Goal: Information Seeking & Learning: Check status

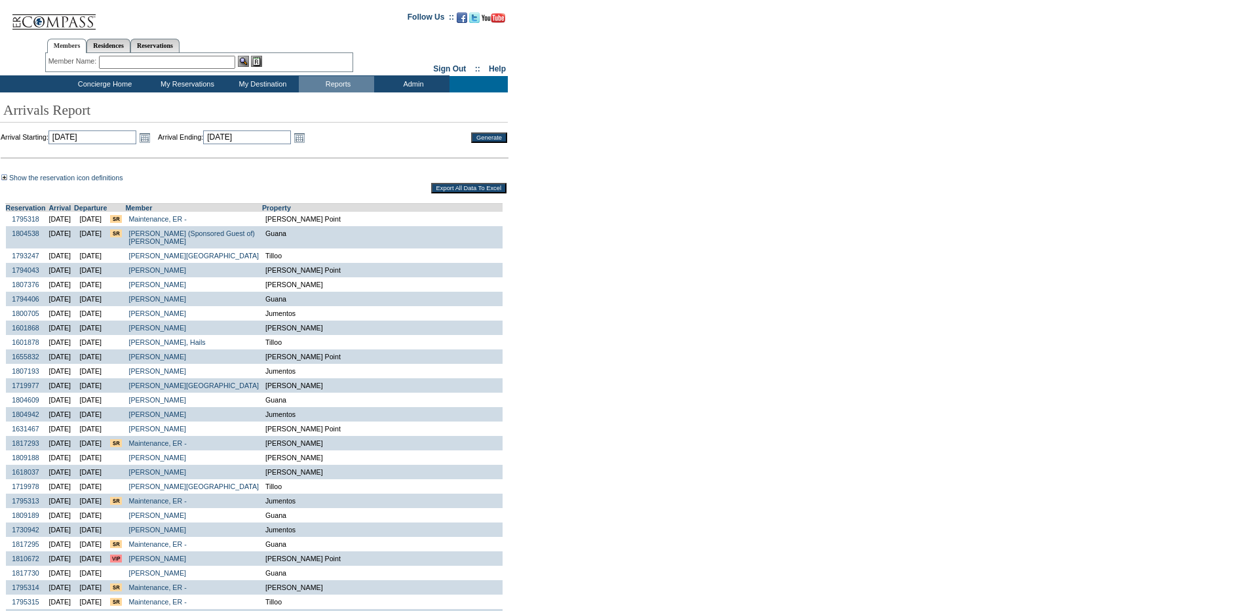
scroll to position [131, 0]
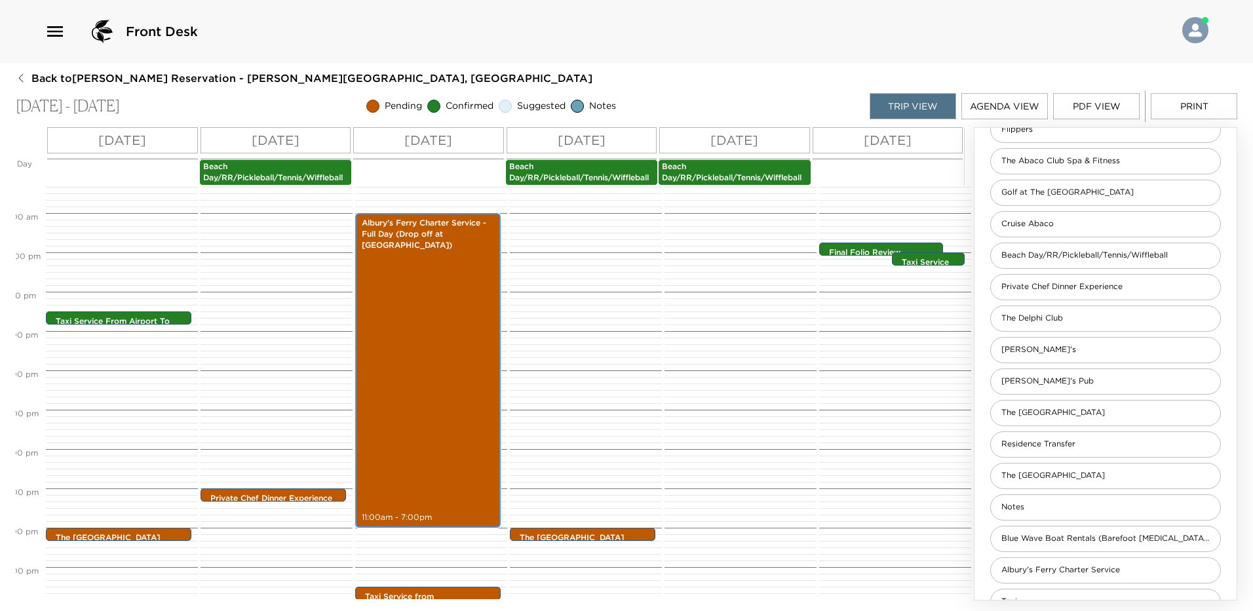
scroll to position [540, 0]
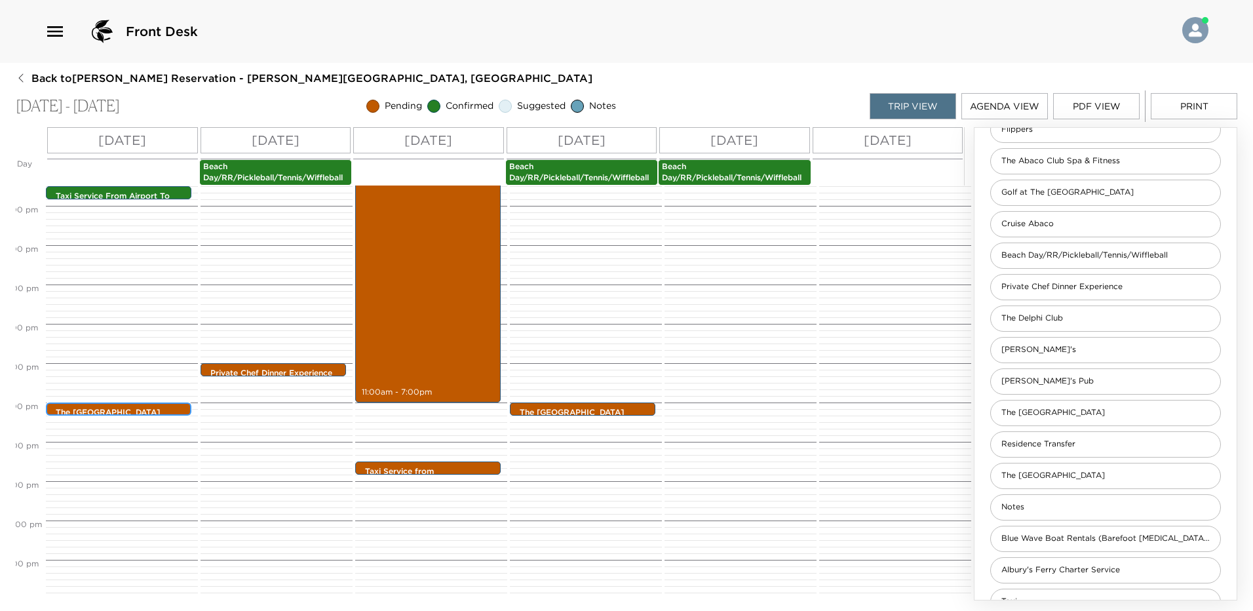
click at [136, 407] on p "The Beach House" at bounding box center [122, 412] width 132 height 11
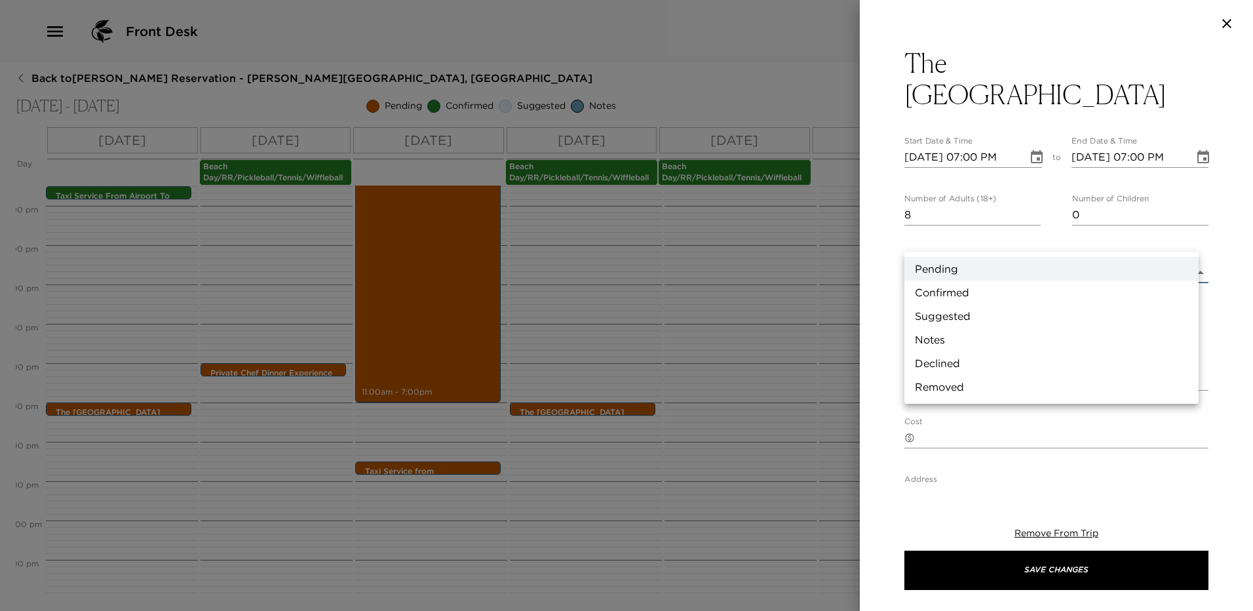
click at [968, 242] on body "Front Desk Back to Brad Blum Reservation - Sandy Point Abaco, Bahamas Oct 15 - …" at bounding box center [626, 305] width 1253 height 611
click at [954, 290] on li "Confirmed" at bounding box center [1051, 292] width 294 height 24
type input "Confirmed"
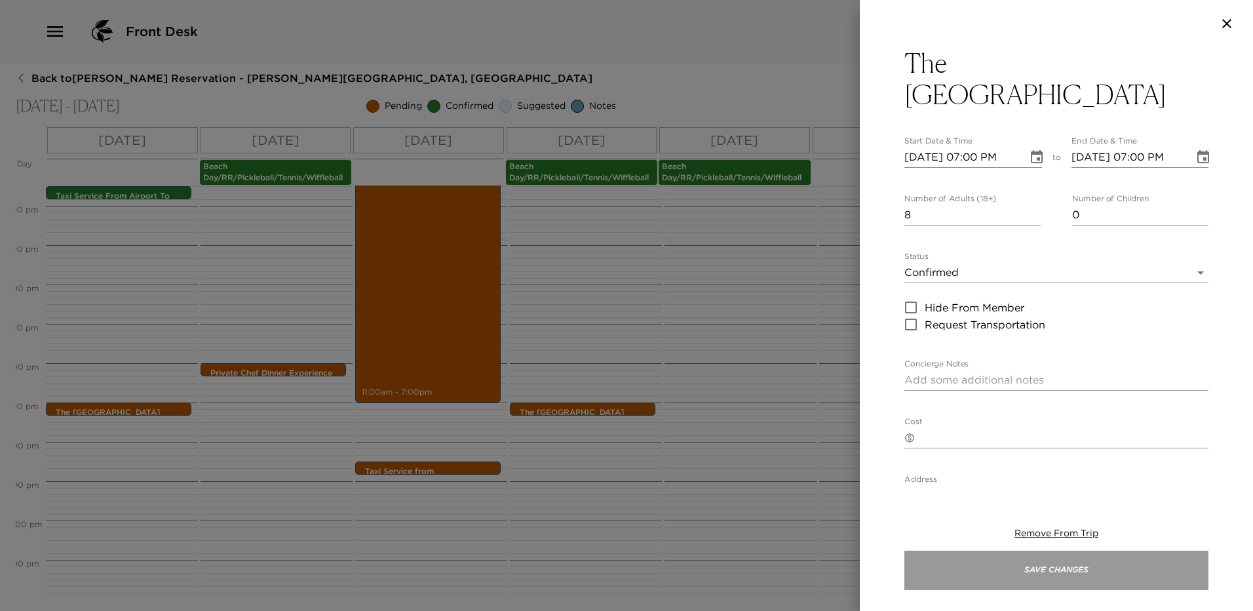
click at [1065, 575] on button "Save Changes" at bounding box center [1056, 569] width 304 height 39
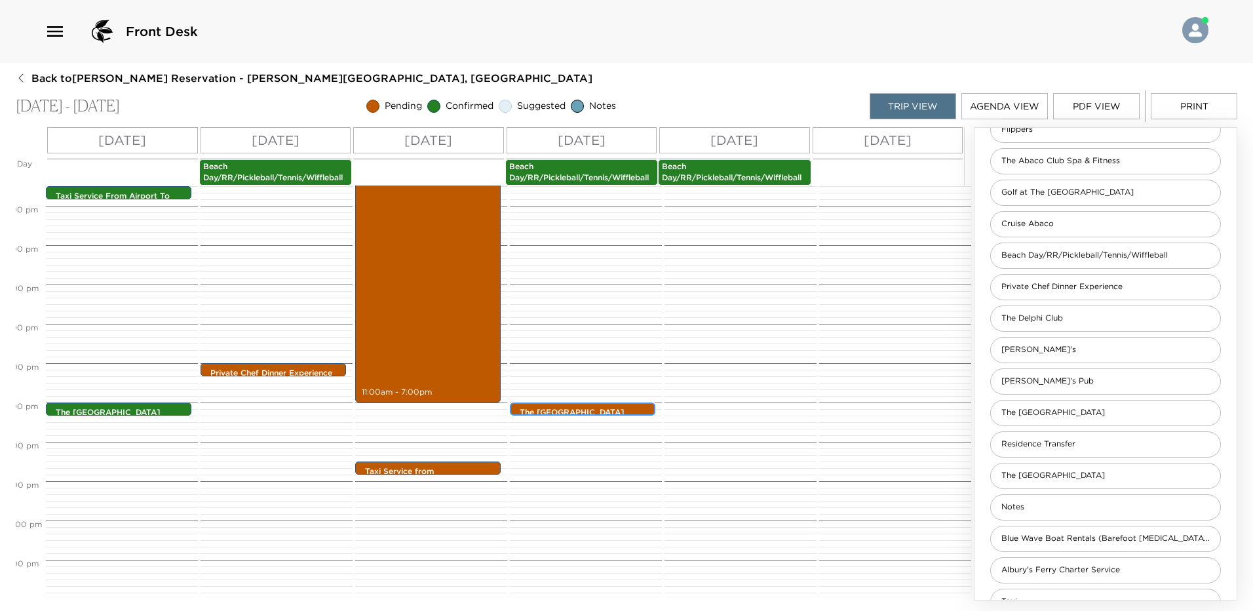
click at [595, 407] on p "The Cliff House" at bounding box center [585, 412] width 132 height 11
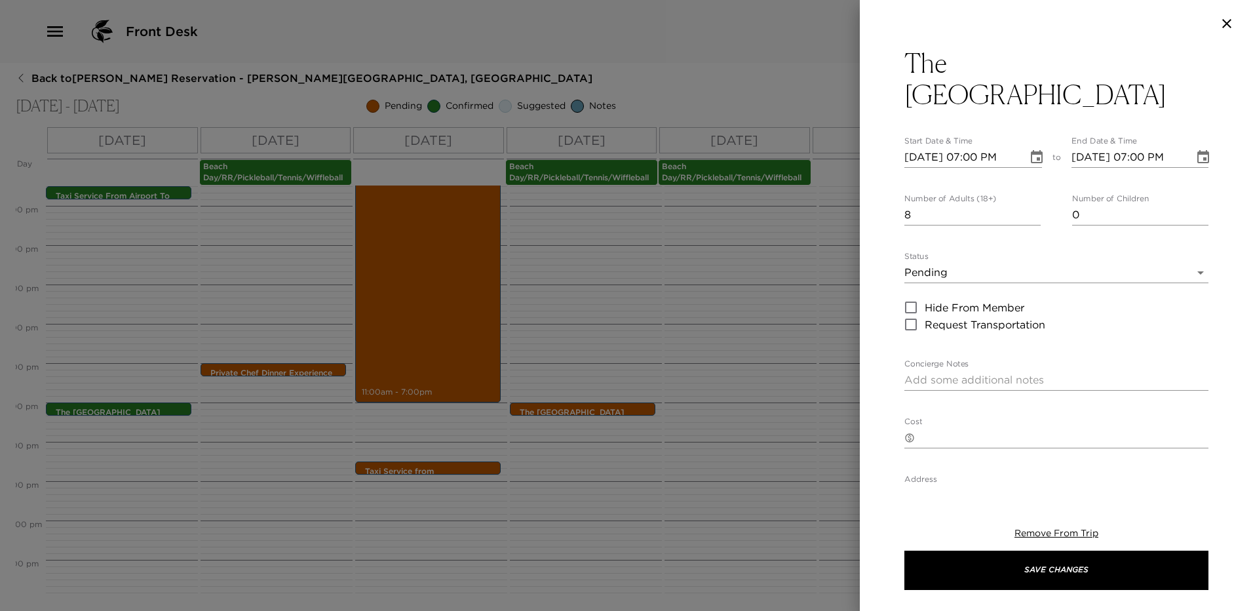
click at [986, 244] on body "Front Desk Back to Brad Blum Reservation - Sandy Point Abaco, Bahamas Oct 15 - …" at bounding box center [626, 305] width 1253 height 611
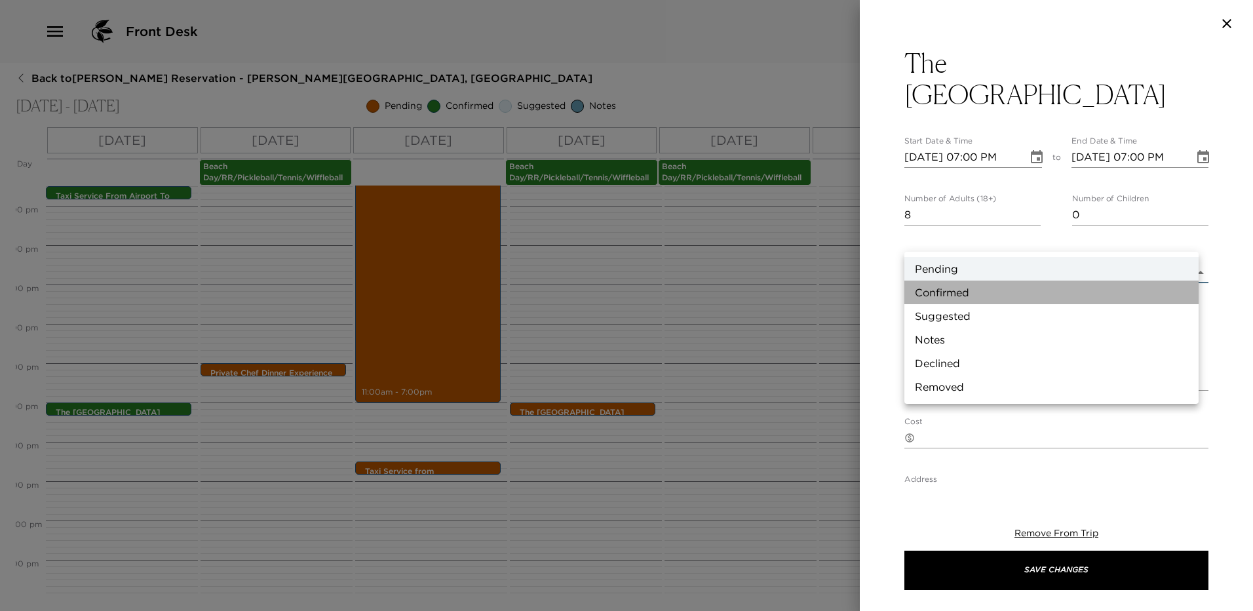
click at [964, 289] on li "Confirmed" at bounding box center [1051, 292] width 294 height 24
type input "Confirmed"
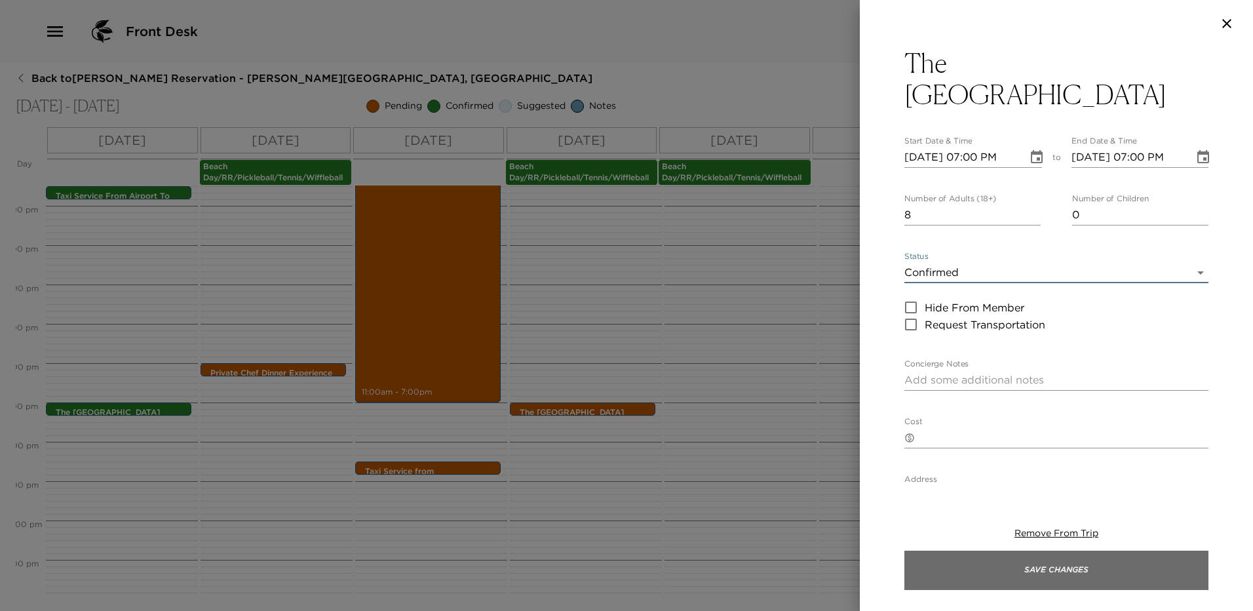
click at [1028, 557] on button "Save Changes" at bounding box center [1056, 569] width 304 height 39
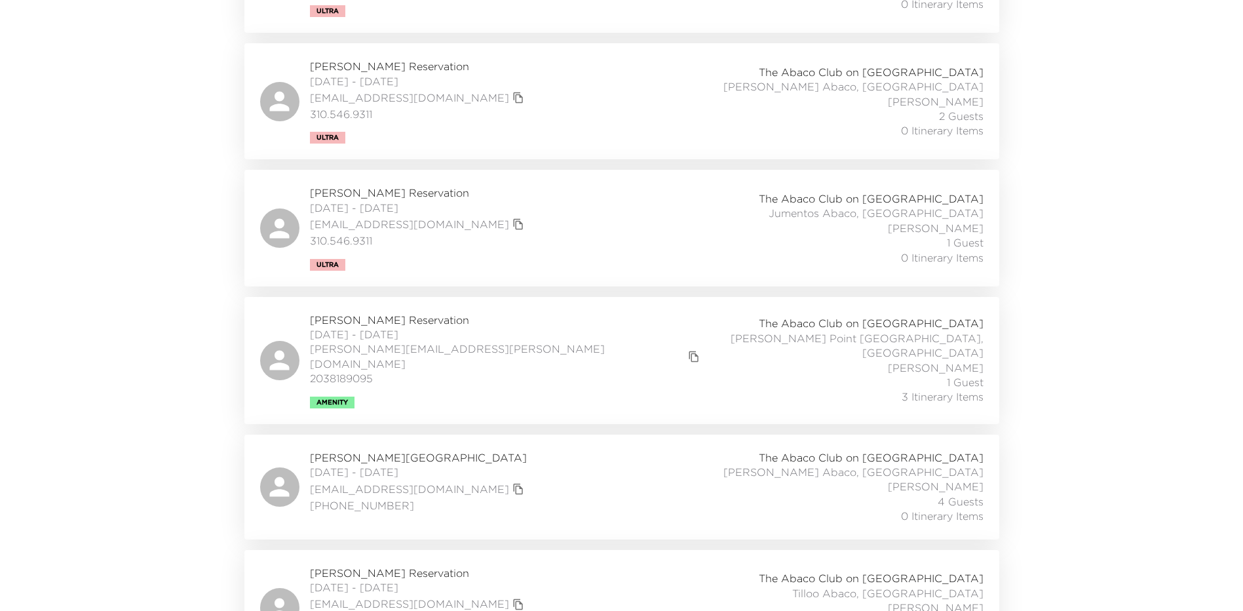
scroll to position [1114, 0]
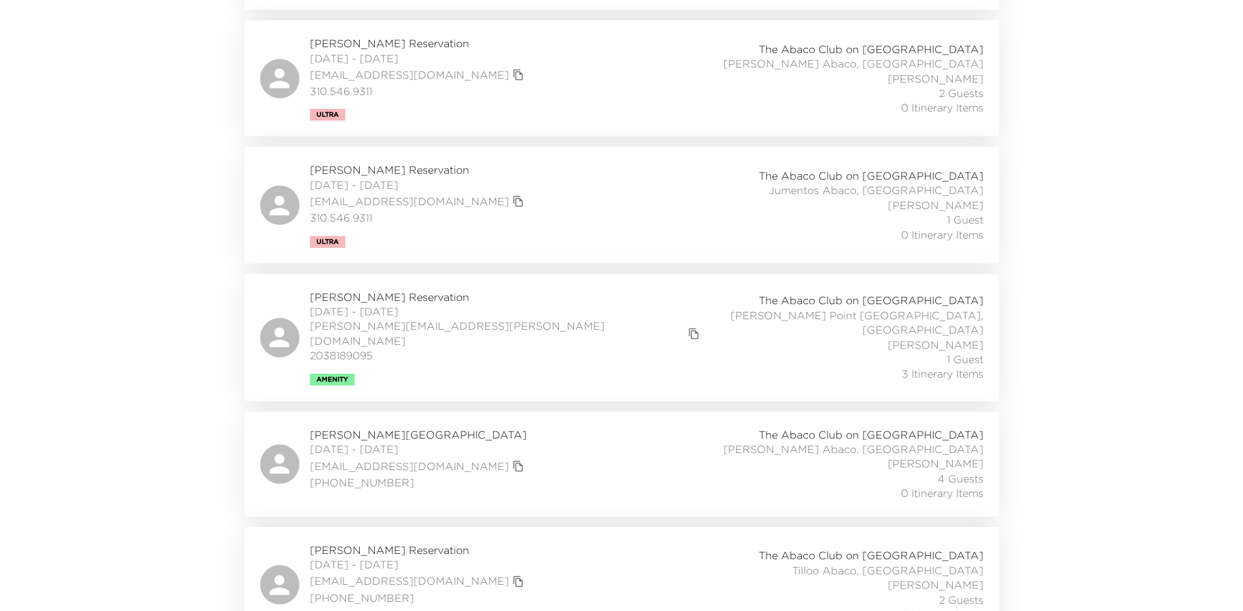
click at [600, 304] on div "Brad Blum Reservation 10/15/2025 - 10/20/2025 blum.brad@gmail.com 2038189095 Am…" at bounding box center [621, 338] width 723 height 96
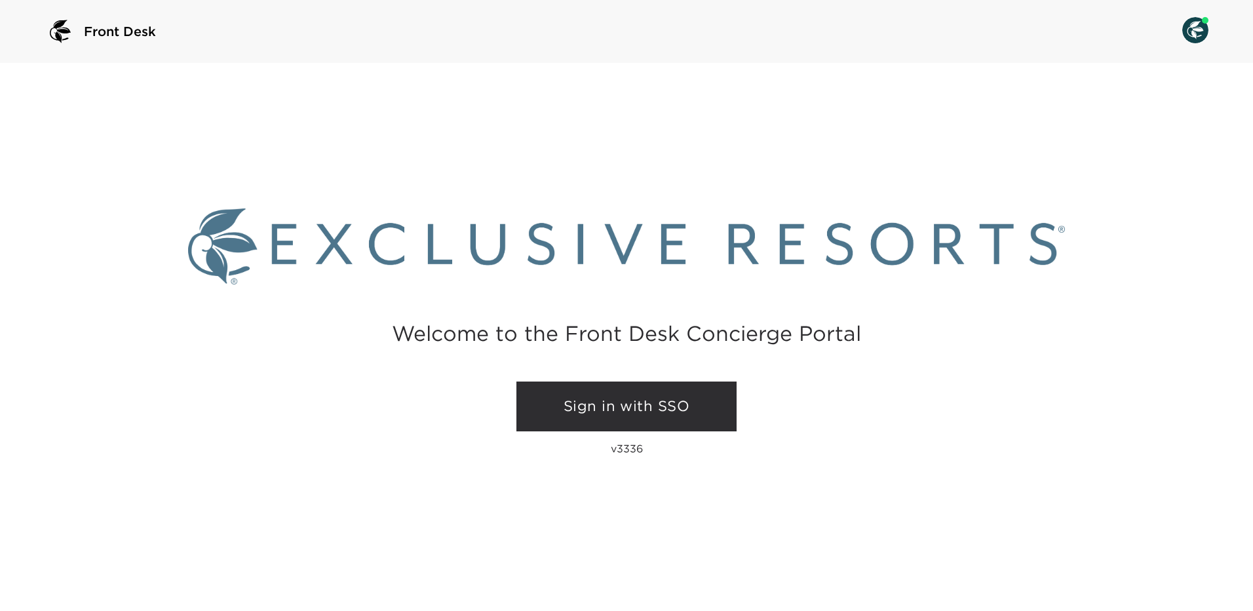
click at [609, 404] on link "Sign in with SSO" at bounding box center [626, 406] width 220 height 50
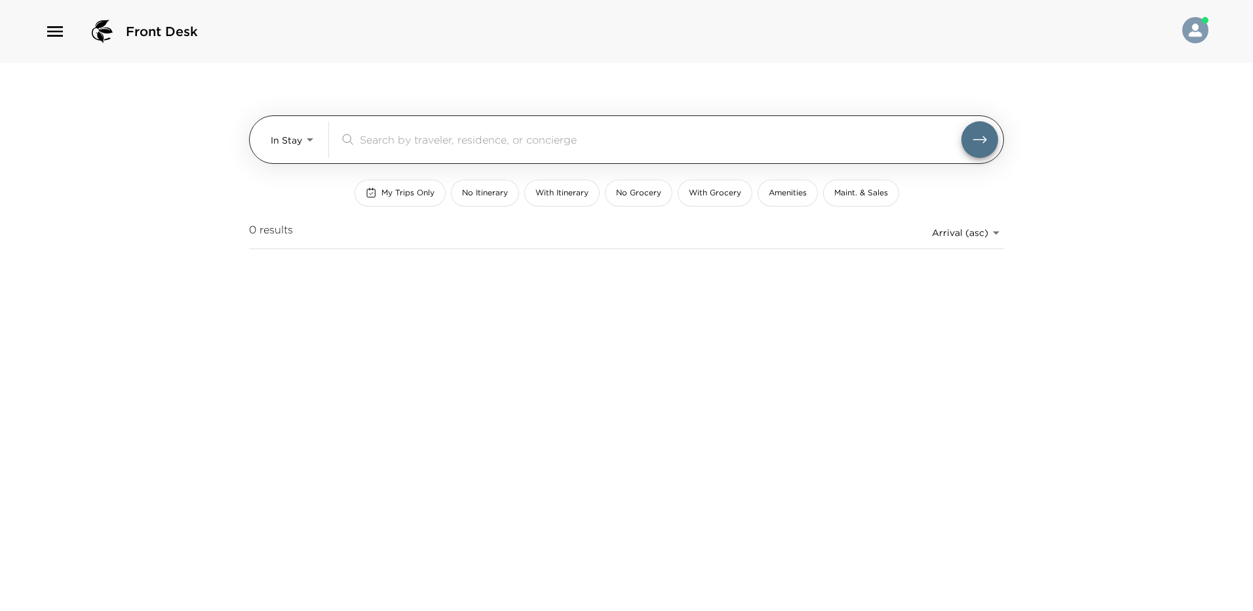
click at [290, 147] on body "Front Desk In Stay In-Stay ​ My Trips Only No Itinerary With Itinerary No Groce…" at bounding box center [626, 305] width 1253 height 611
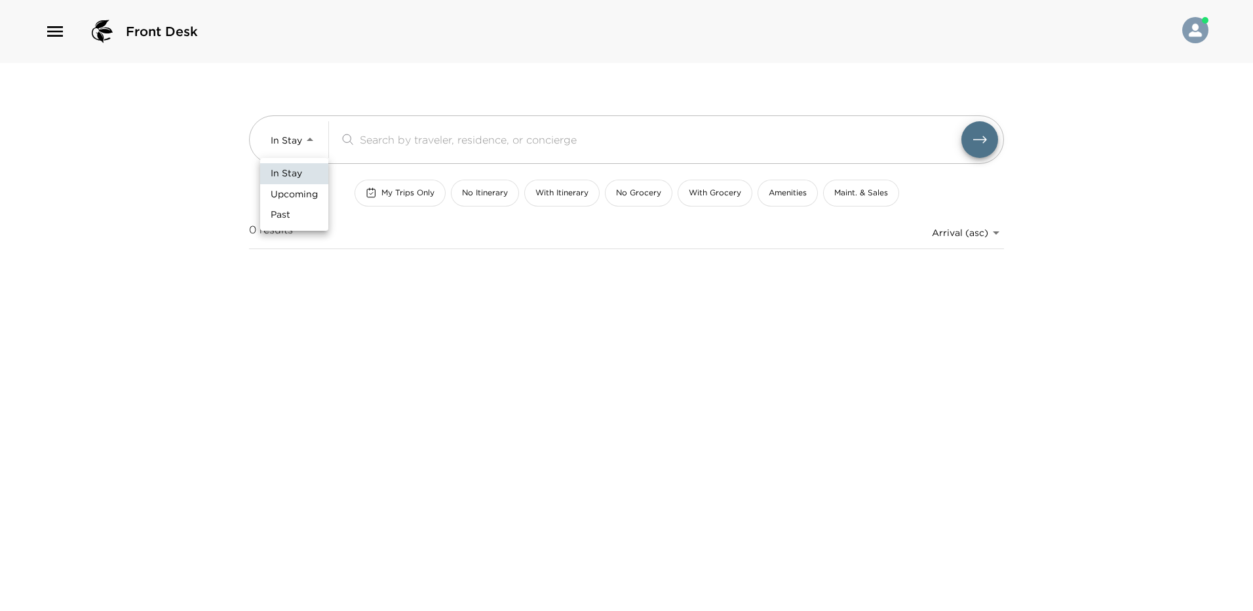
click at [303, 196] on span "Upcoming" at bounding box center [294, 194] width 47 height 13
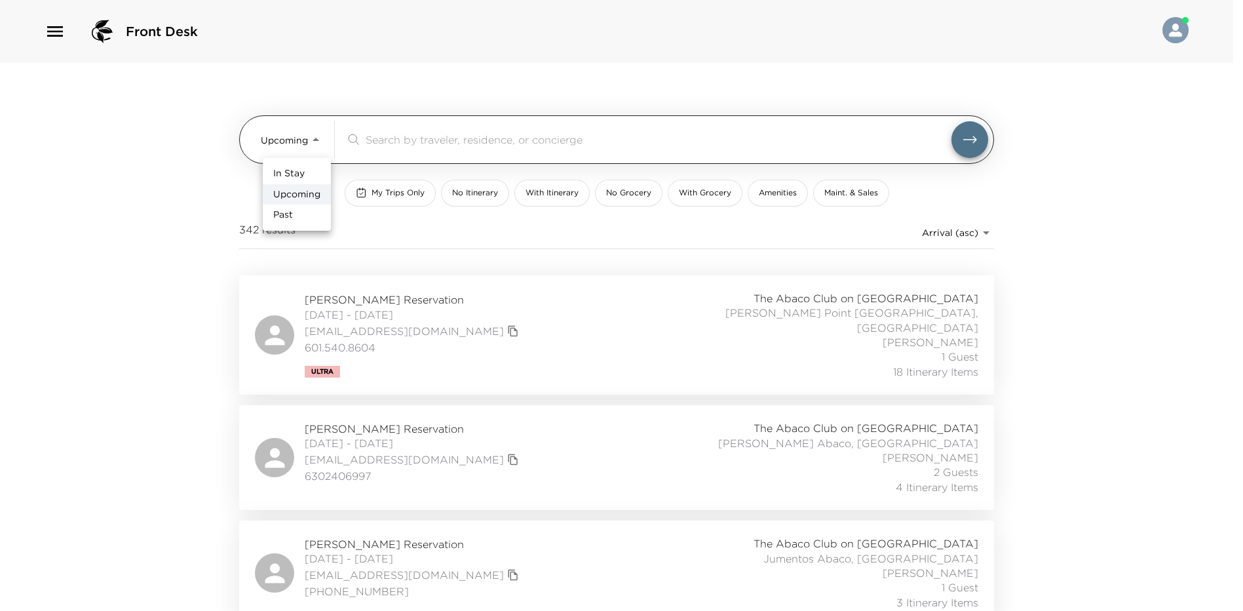
click at [312, 138] on body "Front Desk Upcoming Upcoming ​ My Trips Only No Itinerary With Itinerary No Gro…" at bounding box center [621, 305] width 1243 height 611
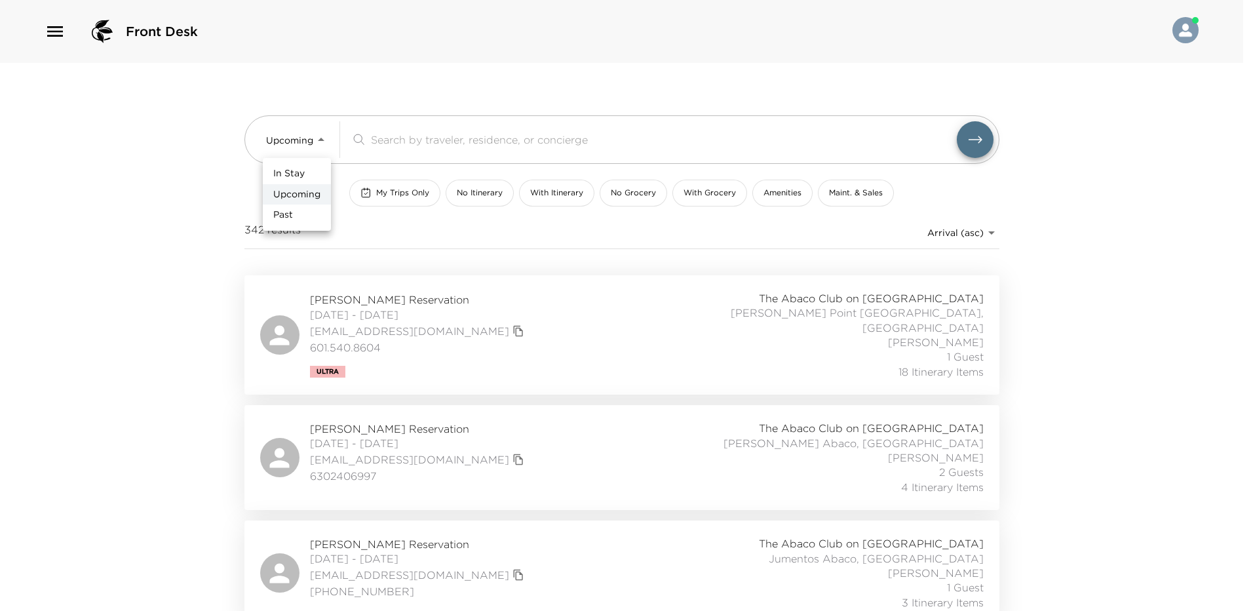
click at [313, 138] on div at bounding box center [626, 305] width 1253 height 611
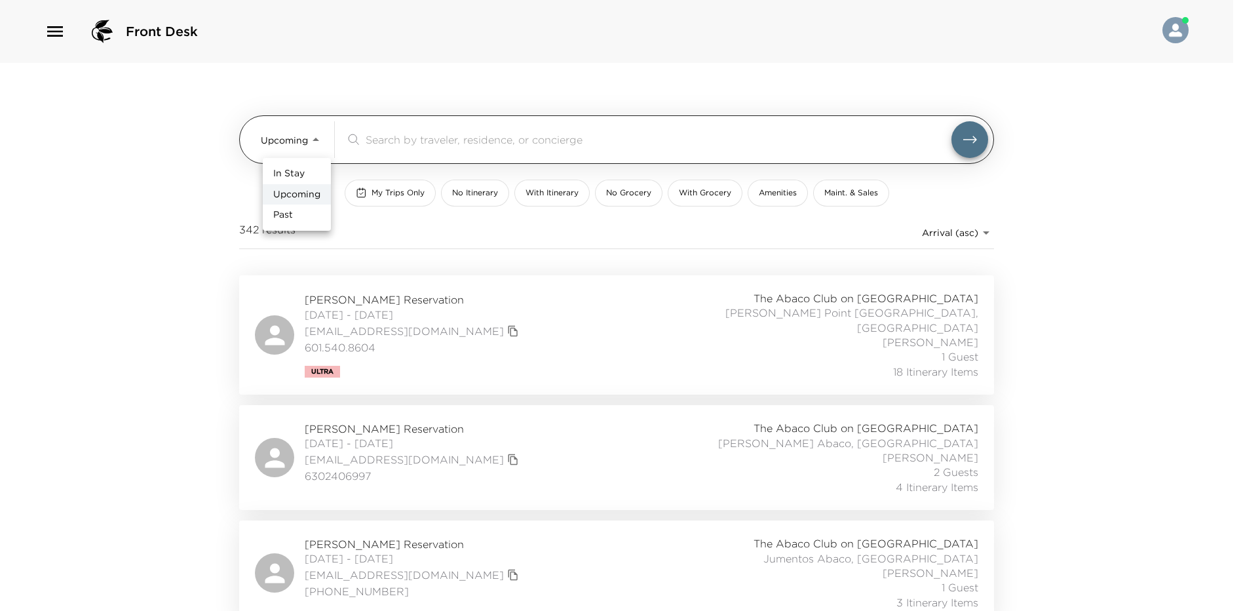
click at [290, 134] on body "Front Desk Upcoming Upcoming ​ My Trips Only No Itinerary With Itinerary No Gro…" at bounding box center [621, 305] width 1243 height 611
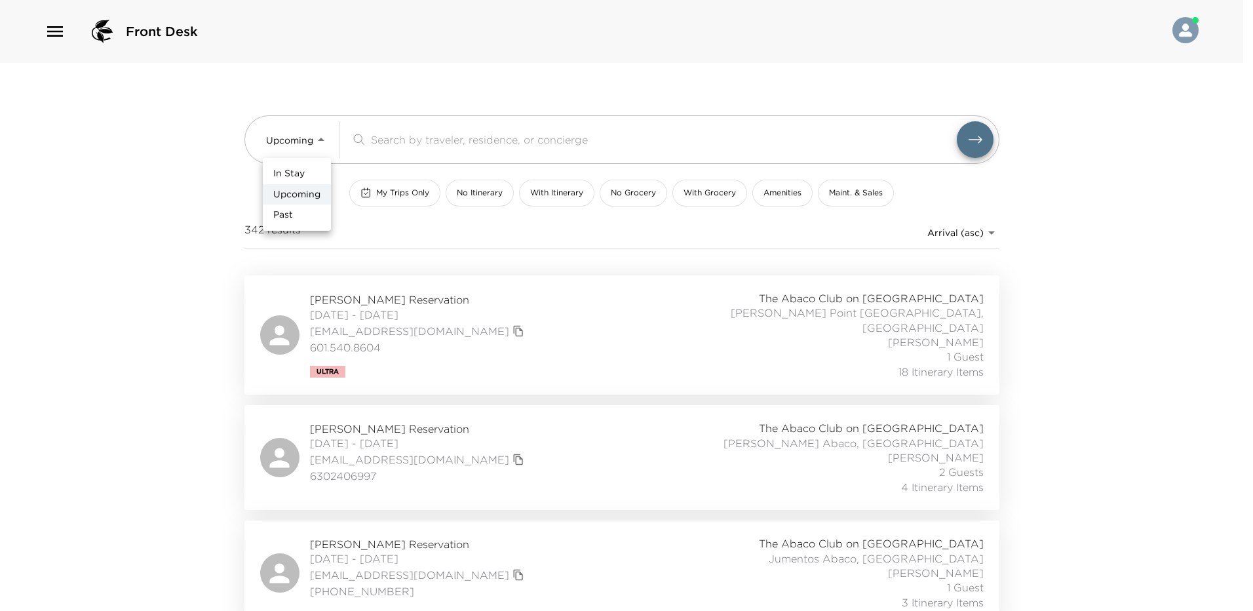
click at [306, 208] on li "Past" at bounding box center [297, 214] width 68 height 21
type input "Past"
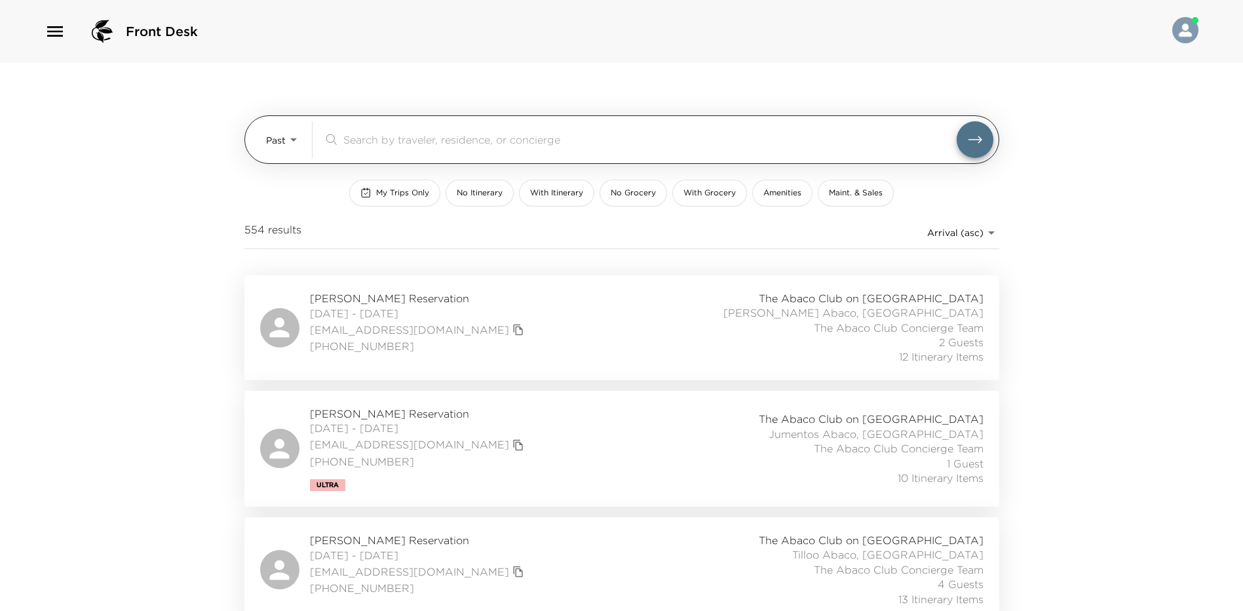
click at [379, 135] on input "search" at bounding box center [649, 139] width 613 height 15
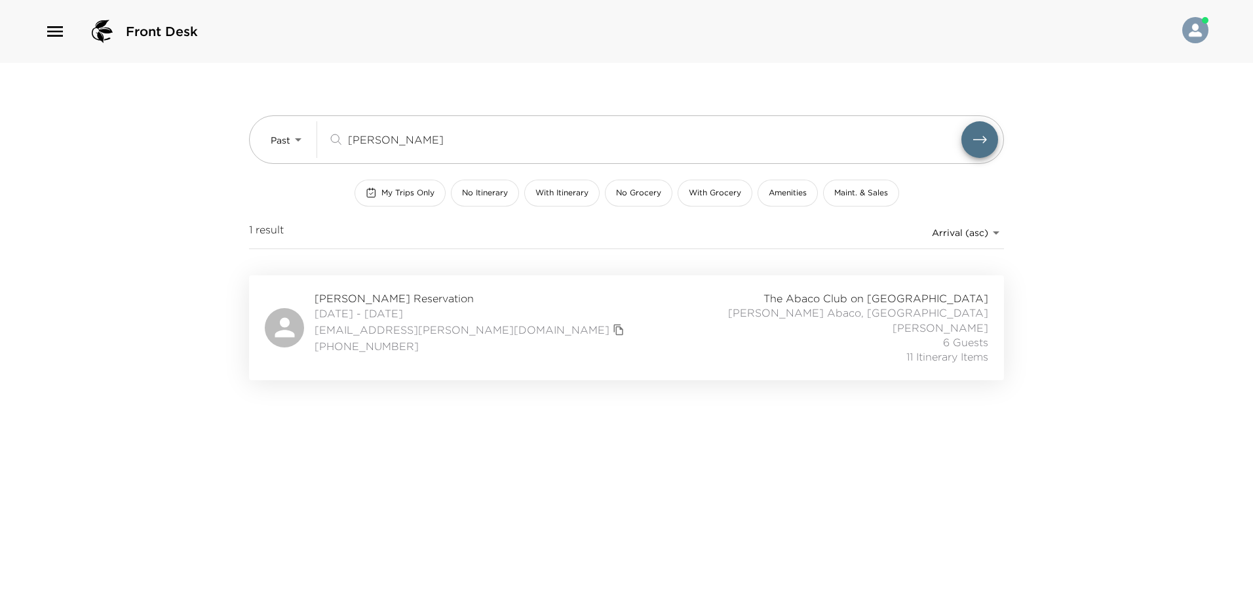
type input "robinson"
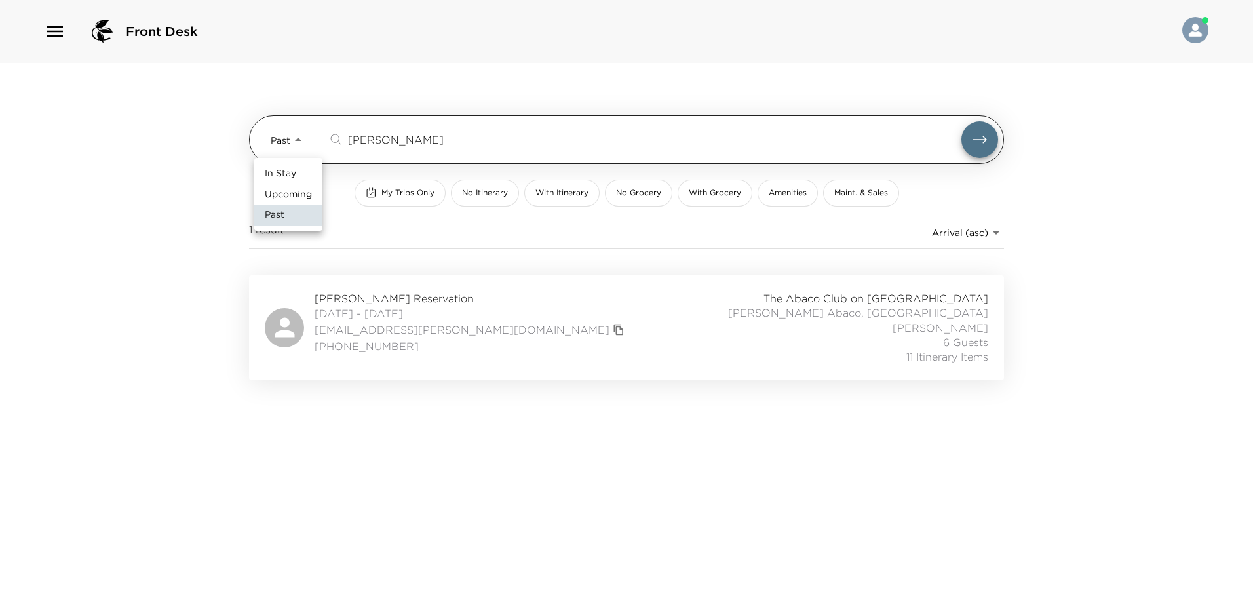
click at [288, 136] on body "Front Desk Past Past robinson ​ My Trips Only No Itinerary With Itinerary No Gr…" at bounding box center [626, 305] width 1253 height 611
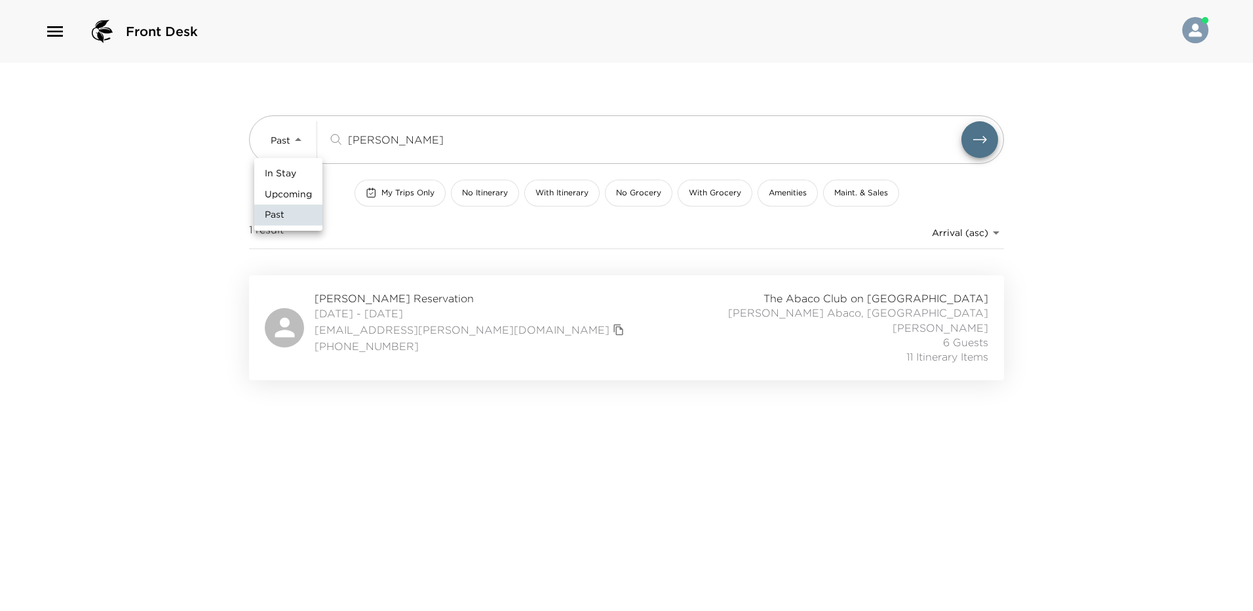
click at [297, 169] on li "In Stay" at bounding box center [288, 173] width 68 height 21
type input "In-Stay"
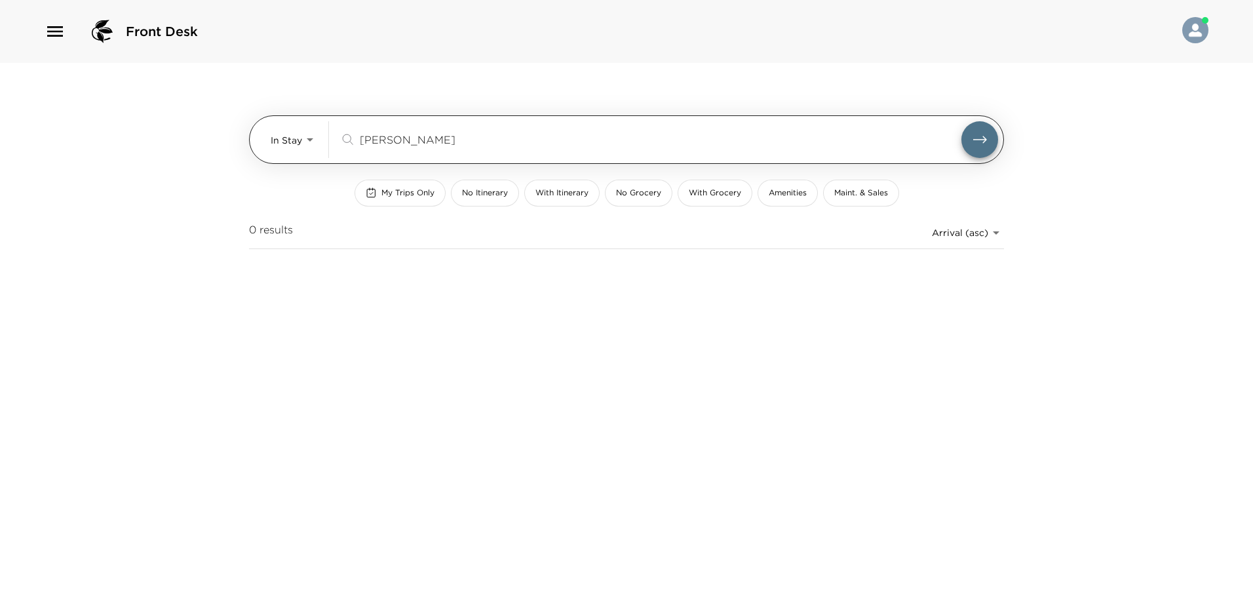
click at [415, 132] on input "robinson" at bounding box center [660, 139] width 601 height 15
type input "r"
click at [301, 145] on body "Front Desk In Stay In-Stay ​ My Trips Only No Itinerary With Itinerary No Groce…" at bounding box center [626, 305] width 1253 height 611
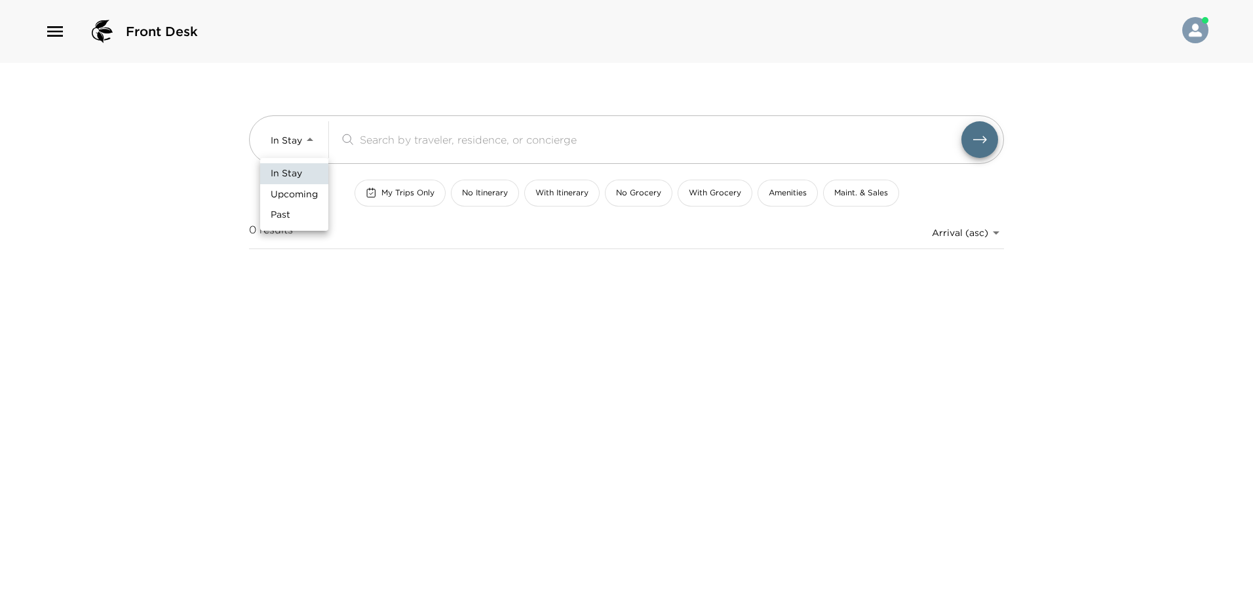
click at [299, 195] on span "Upcoming" at bounding box center [294, 194] width 47 height 13
type input "Upcoming"
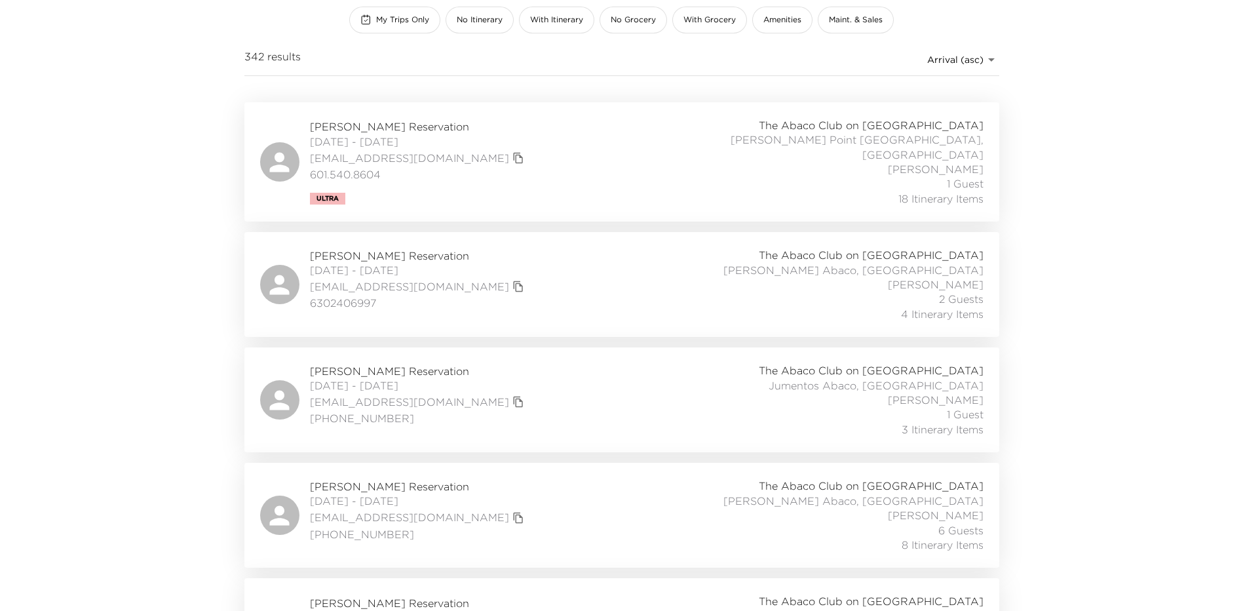
scroll to position [197, 0]
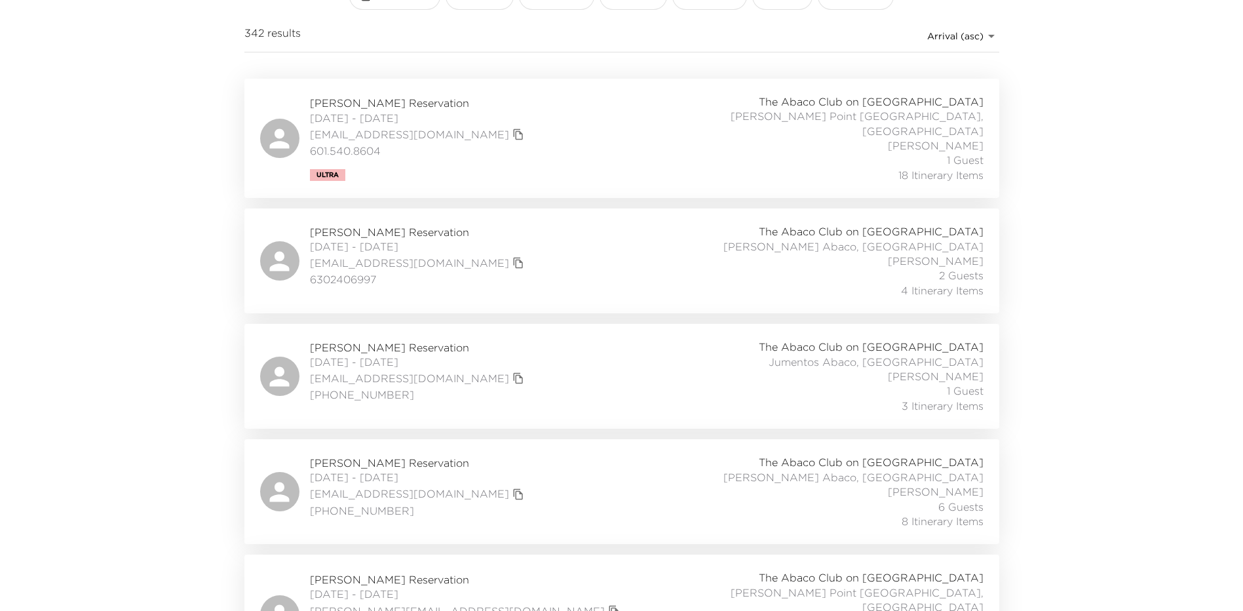
click at [552, 271] on div "Michael Theriault Reservation 10/05/2025 - 10/06/2025 mtheriault@mac.com 630240…" at bounding box center [621, 260] width 723 height 73
click at [554, 139] on div "Alex Hood Reservation 10/04/2025 - 10/09/2025 ahood324@gmail.com 601.540.8604 U…" at bounding box center [621, 138] width 723 height 88
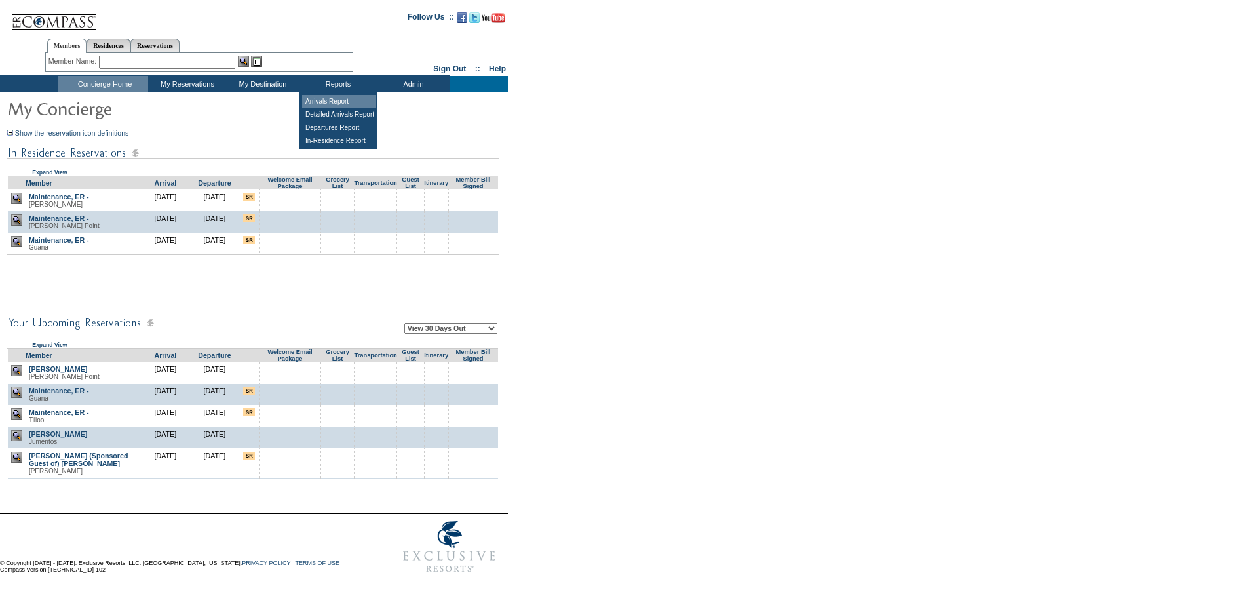
click at [354, 103] on td "Arrivals Report" at bounding box center [338, 101] width 73 height 13
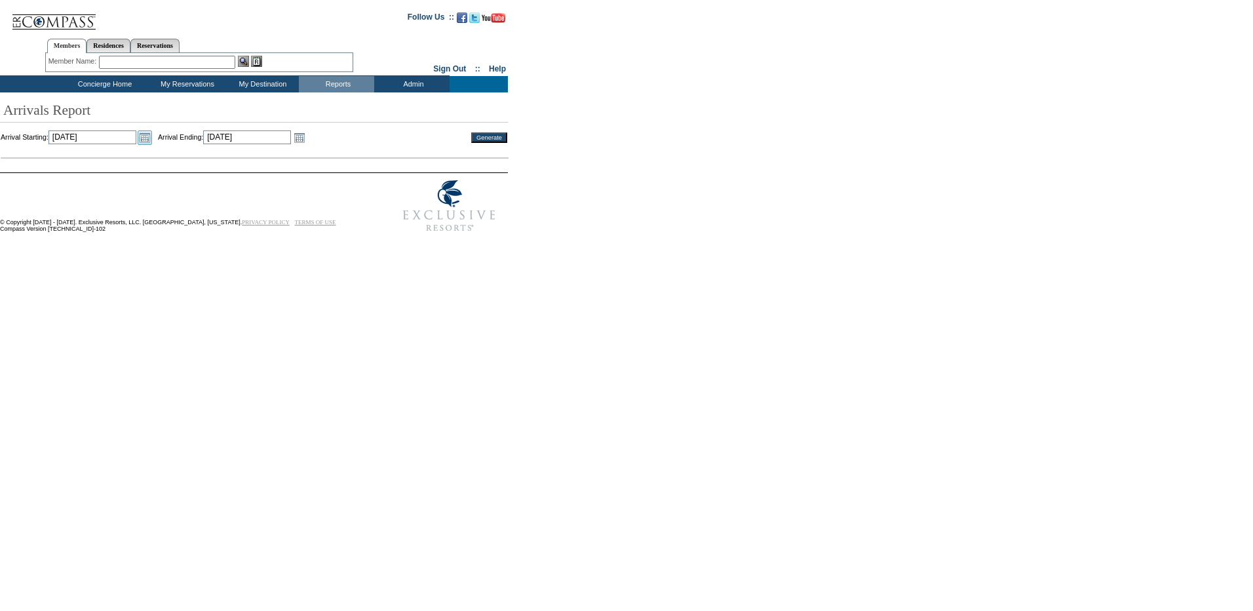
click at [152, 136] on link "Open the calendar popup." at bounding box center [145, 137] width 14 height 14
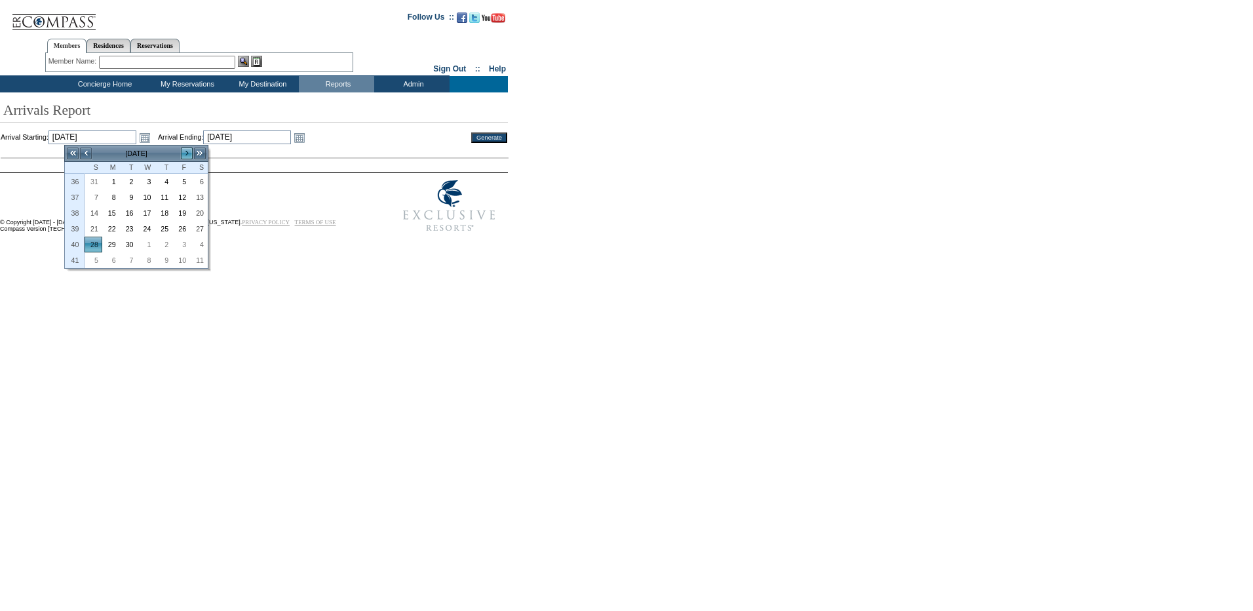
click at [188, 158] on link ">" at bounding box center [186, 153] width 13 height 13
click at [200, 183] on link "1" at bounding box center [199, 181] width 16 height 14
type input "[DATE]"
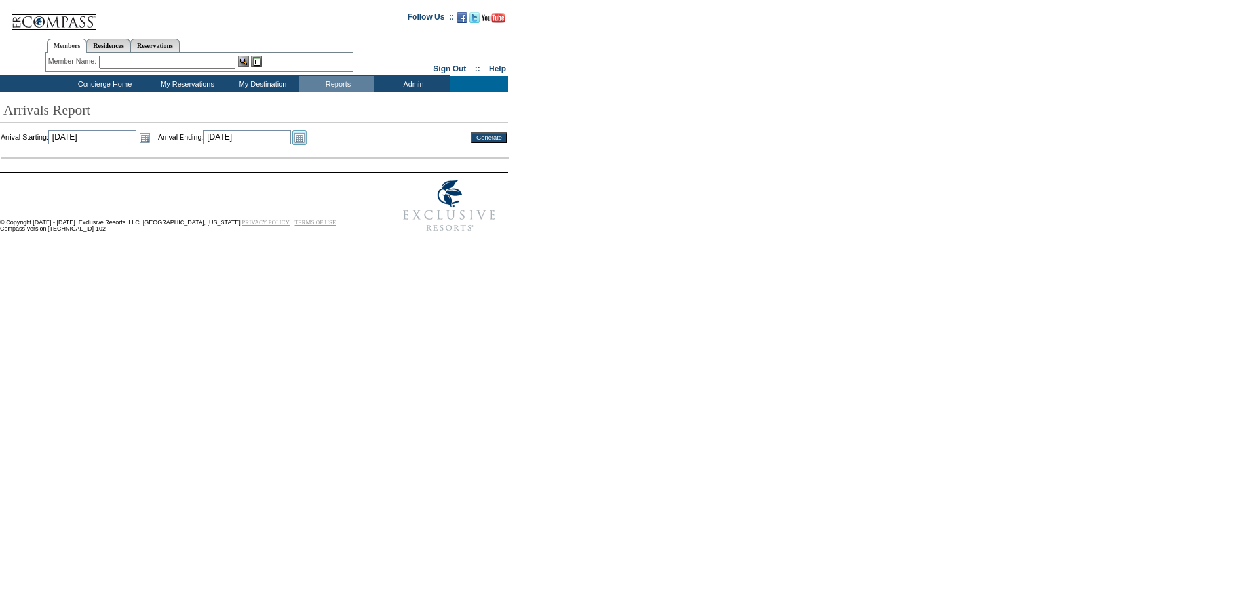
click at [307, 137] on link "Open the calendar popup." at bounding box center [299, 137] width 14 height 14
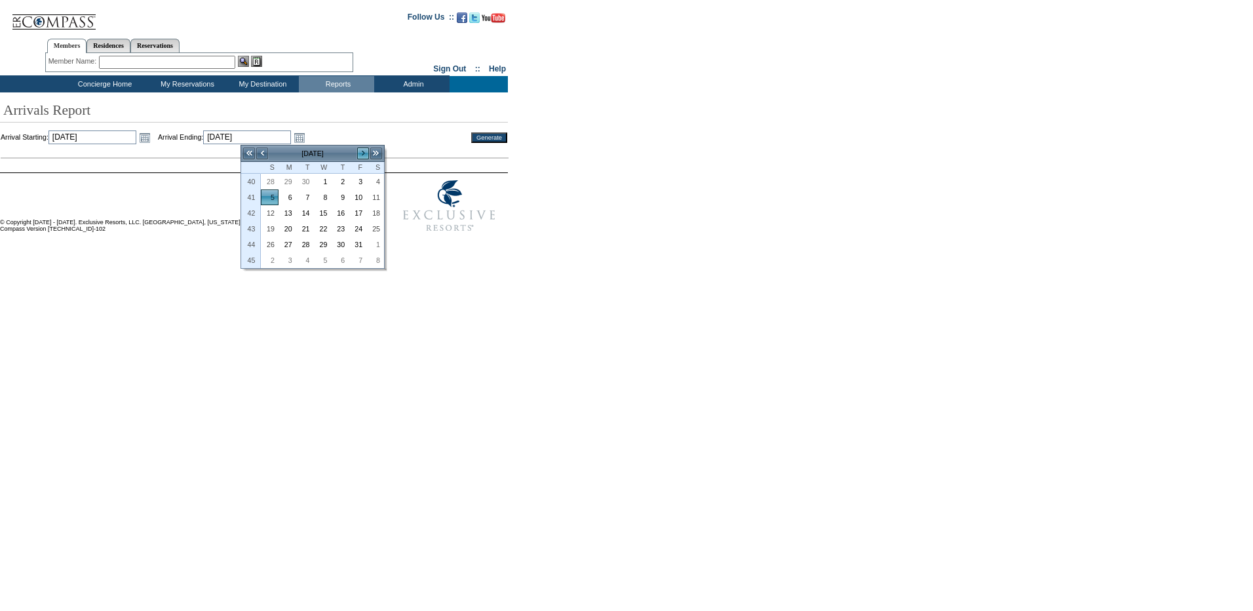
click at [358, 155] on link ">" at bounding box center [362, 153] width 13 height 13
click at [273, 259] on link "30" at bounding box center [269, 260] width 16 height 14
type input "[DATE]"
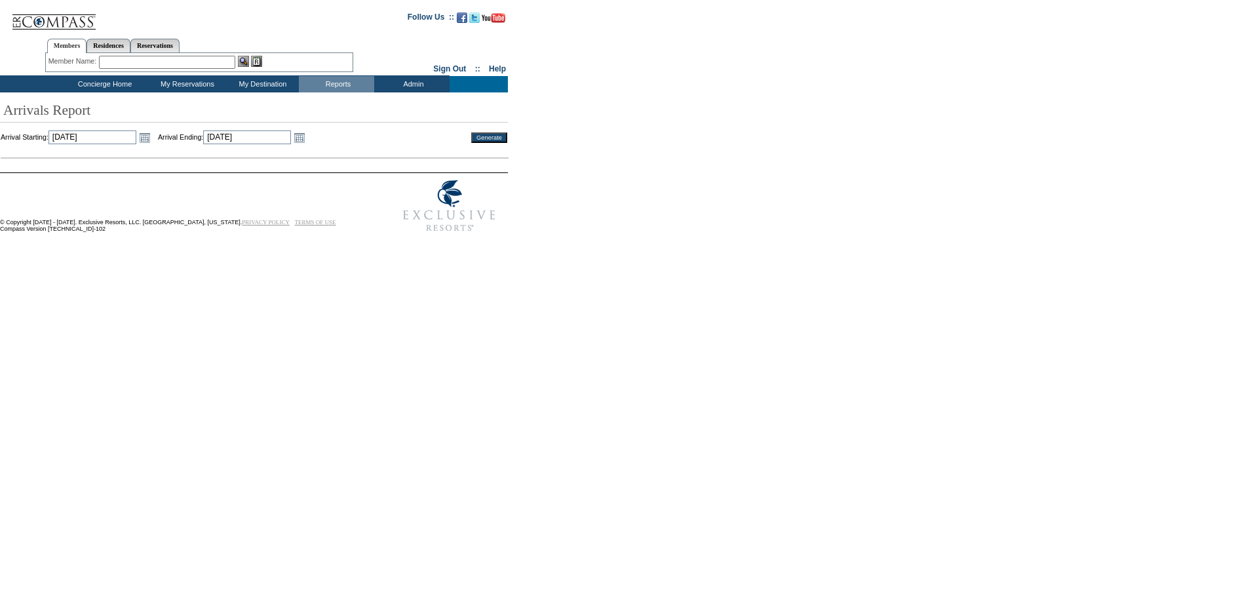
click at [474, 140] on input "Generate" at bounding box center [489, 137] width 36 height 10
